Goal: Register for event/course

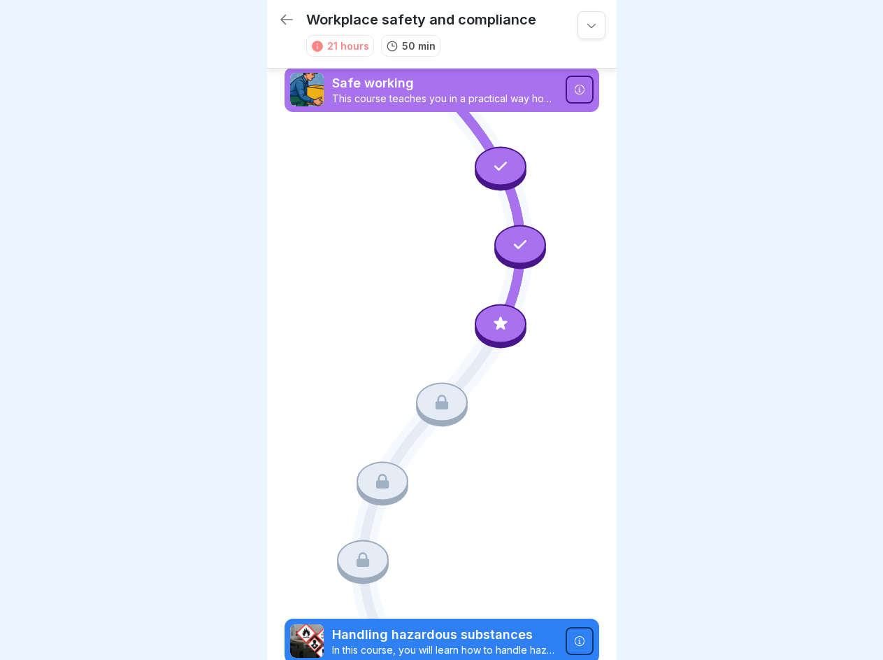
click at [585, 25] on icon at bounding box center [592, 25] width 14 height 14
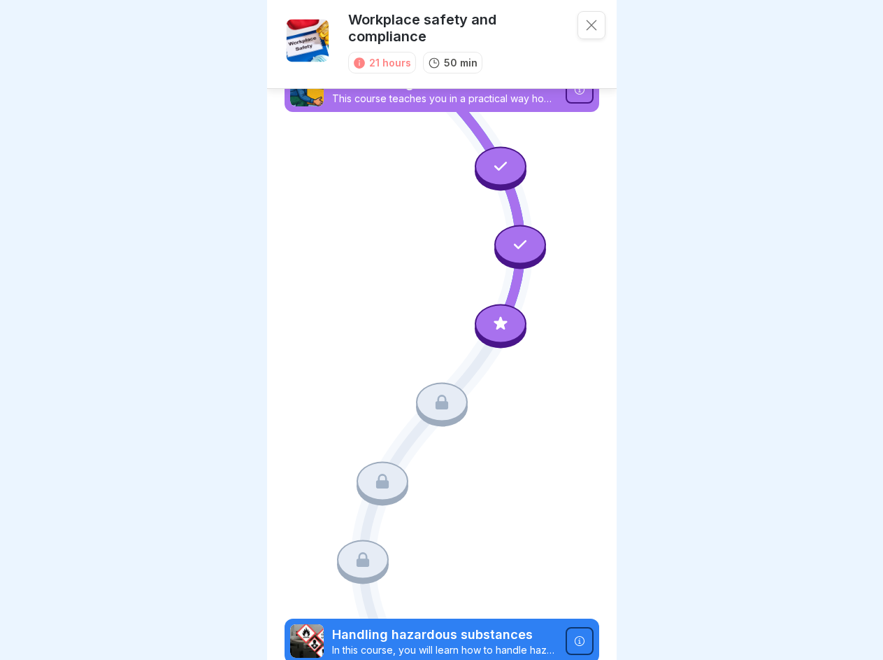
click at [574, 90] on icon at bounding box center [579, 90] width 10 height 10
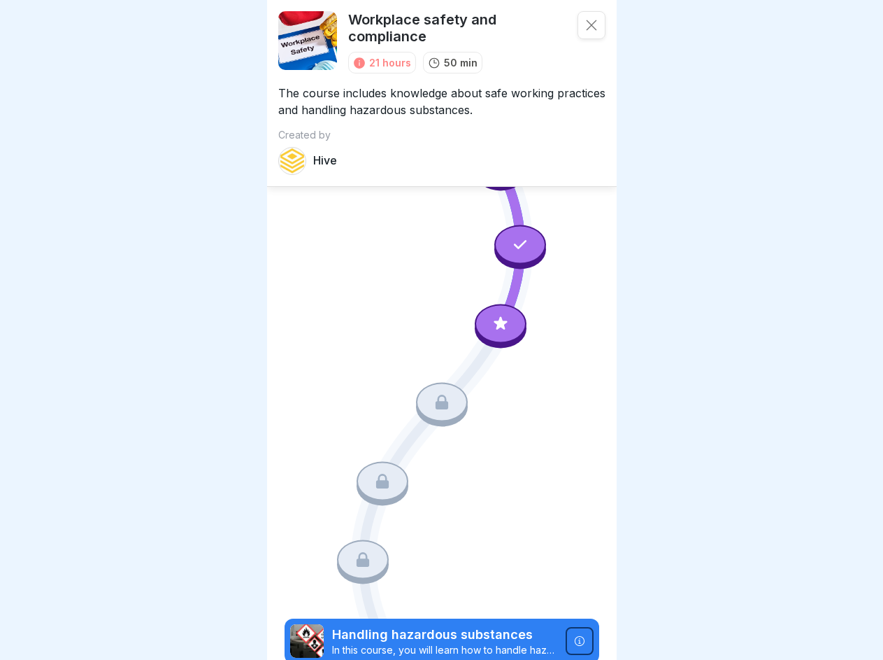
click at [493, 165] on div "Course Safe working This course teaches you in a practical way how to work ergo…" at bounding box center [441, 330] width 883 height 660
click at [514, 241] on icon at bounding box center [520, 244] width 13 height 9
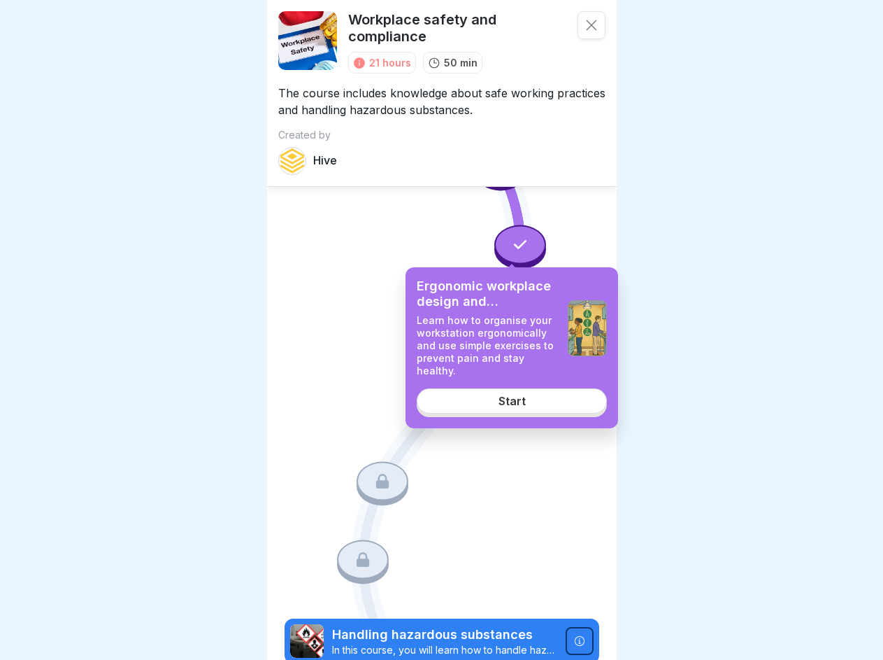
click at [493, 318] on p "Learn how to organise your workstation ergonomically and use simple exercises t…" at bounding box center [487, 345] width 140 height 63
click at [436, 393] on link "Start" at bounding box center [512, 400] width 190 height 25
click at [378, 473] on icon at bounding box center [382, 480] width 13 height 15
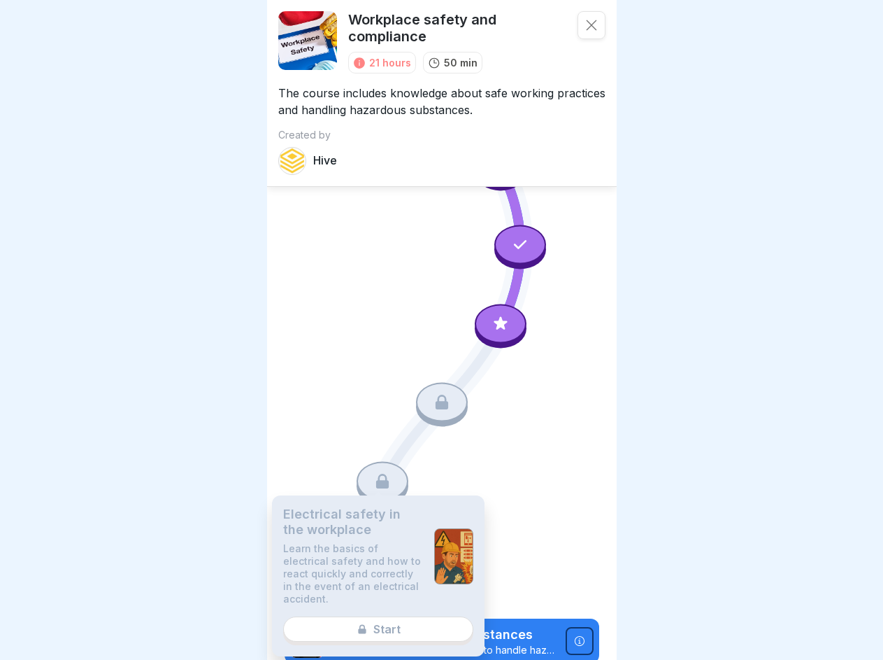
click at [359, 546] on p "Learn the basics of electrical safety and how to react quickly and correctly in…" at bounding box center [353, 573] width 140 height 63
click at [574, 635] on icon at bounding box center [579, 640] width 10 height 10
